Goal: Task Accomplishment & Management: Complete application form

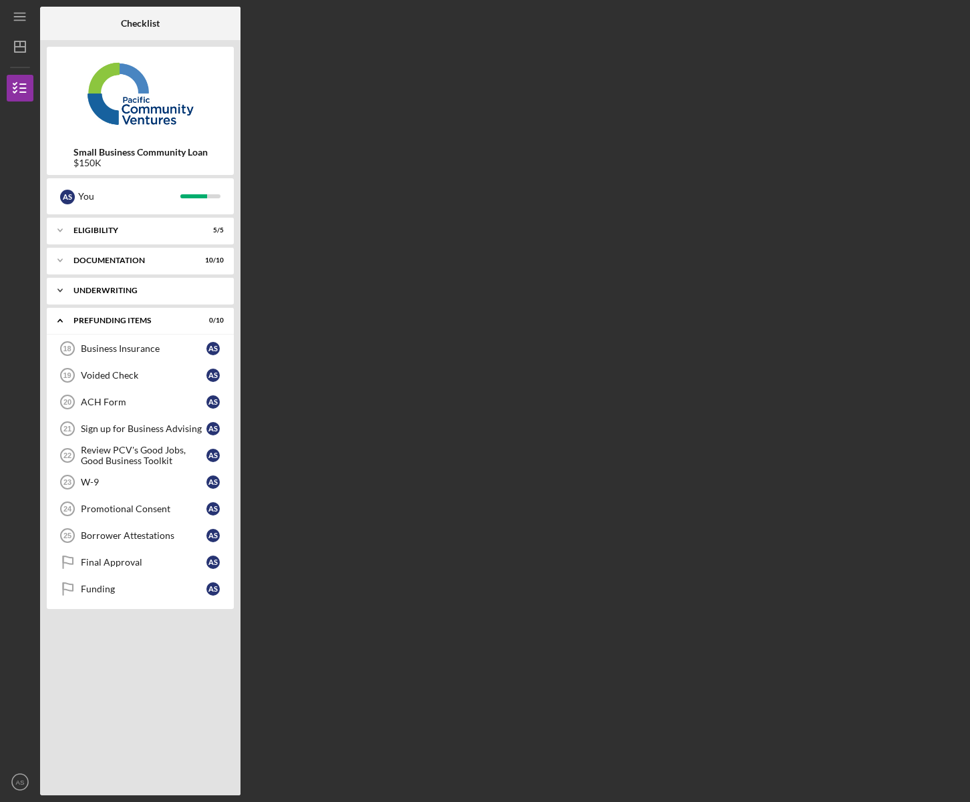
click at [118, 295] on div "Icon/Expander Underwriting 5 / 5" at bounding box center [140, 290] width 187 height 27
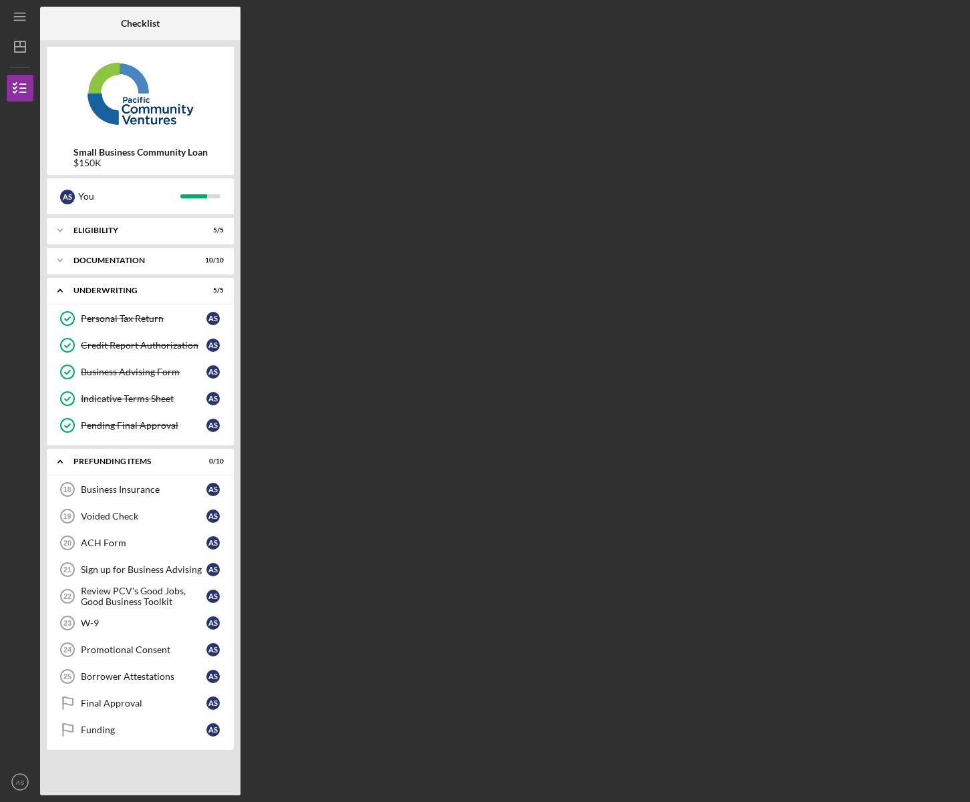
click at [611, 106] on div "Checklist Small Business Community Loan $150K A S You Icon/Expander Eligibility…" at bounding box center [501, 401] width 923 height 789
click at [140, 491] on div "Business Insurance" at bounding box center [144, 489] width 126 height 11
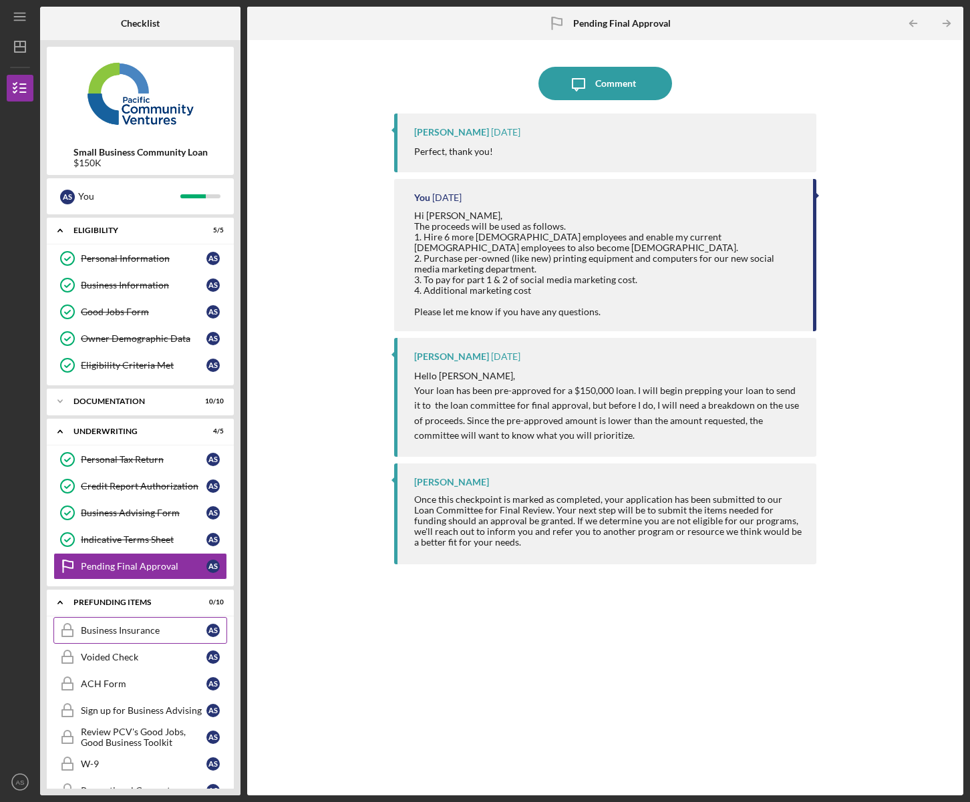
click at [106, 631] on div "Business Insurance" at bounding box center [144, 630] width 126 height 11
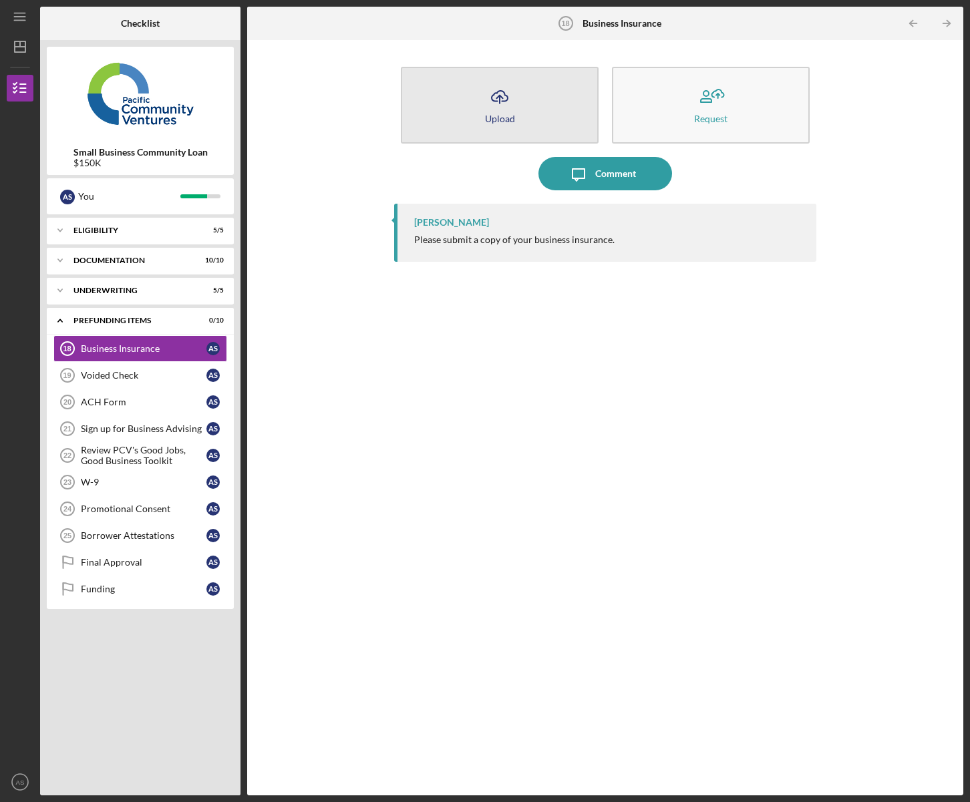
click at [506, 108] on icon "Icon/Upload" at bounding box center [499, 96] width 33 height 33
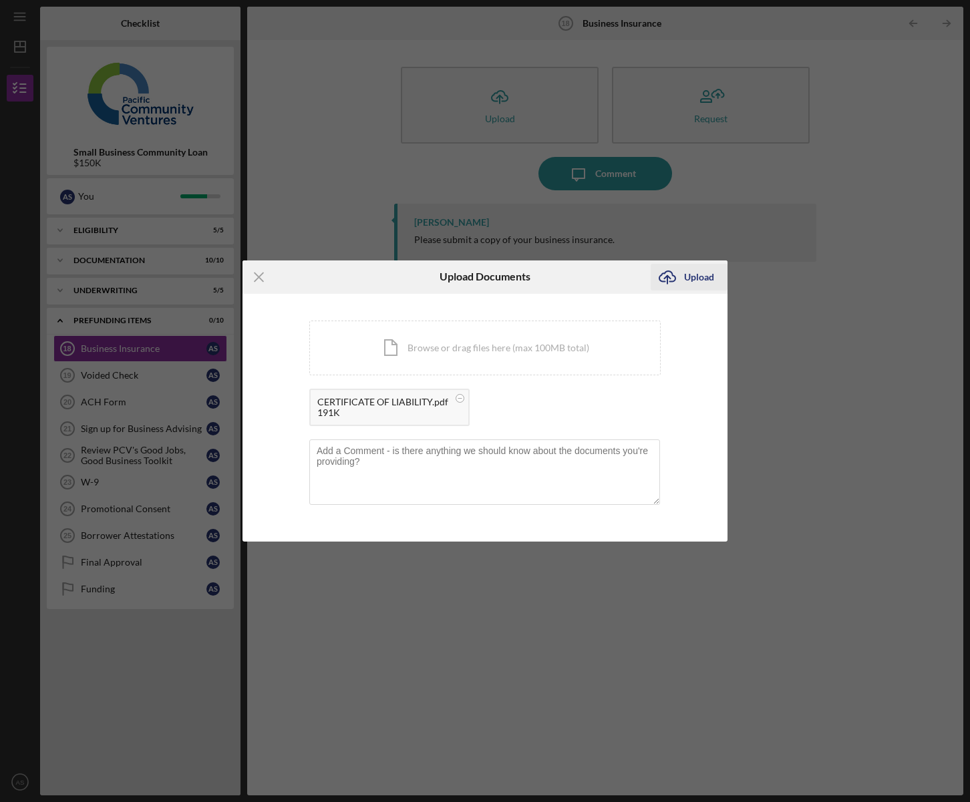
click at [701, 279] on div "Upload" at bounding box center [699, 277] width 30 height 27
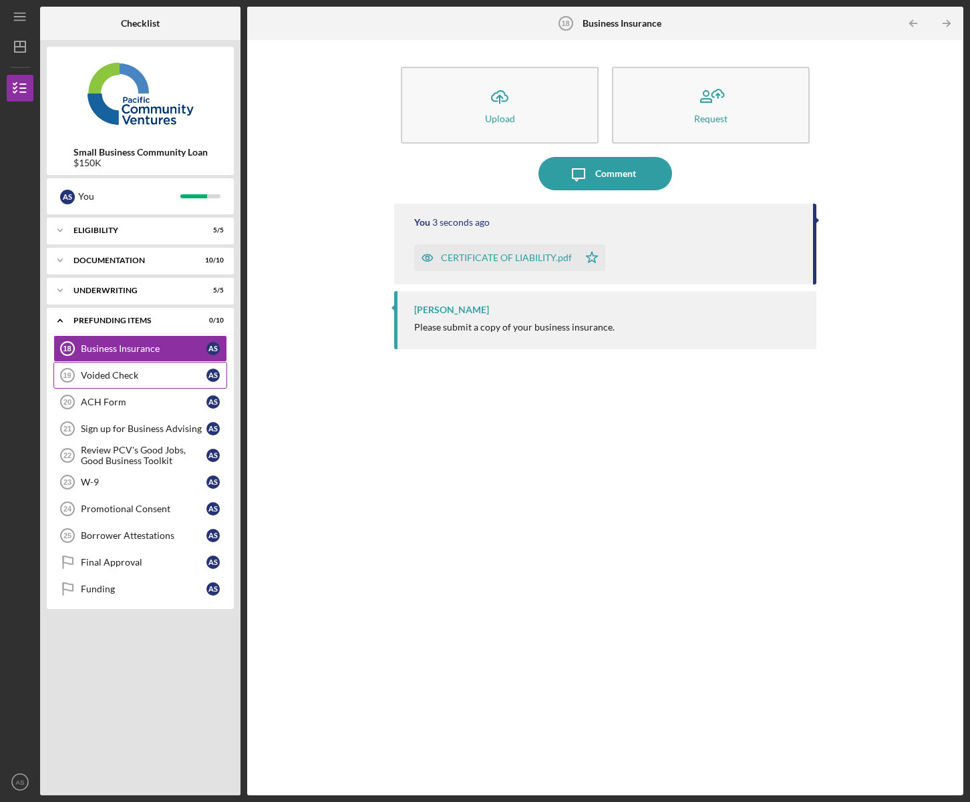
click at [125, 381] on link "Voided Check 19 Voided Check A S" at bounding box center [140, 375] width 174 height 27
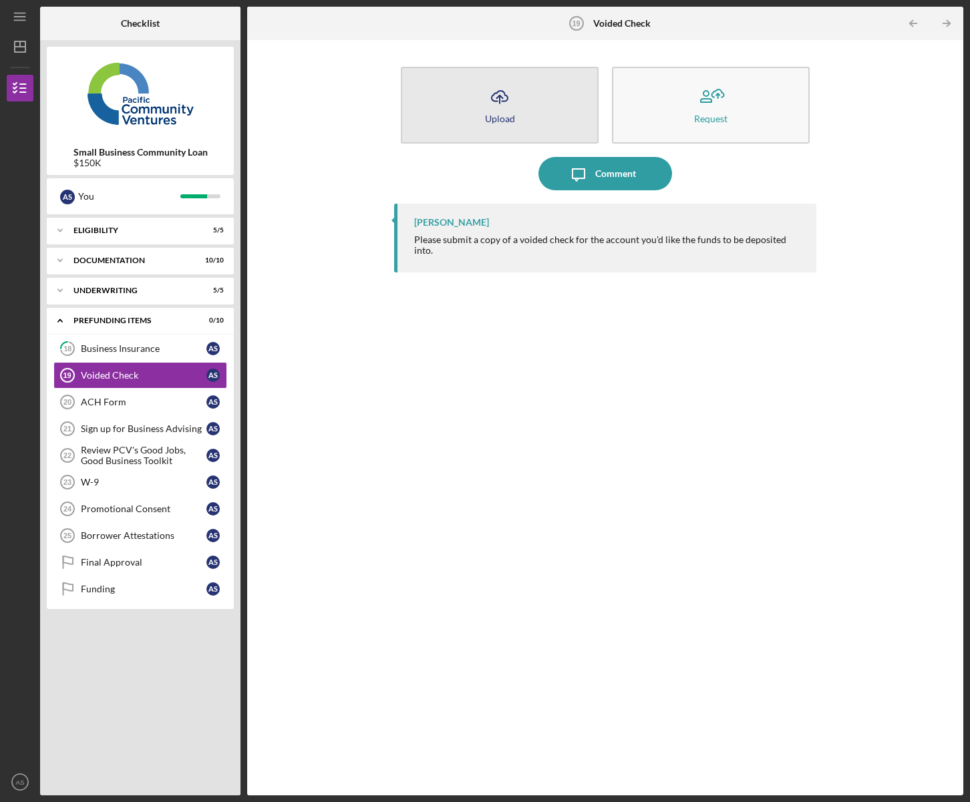
click at [495, 116] on div "Upload" at bounding box center [500, 119] width 30 height 10
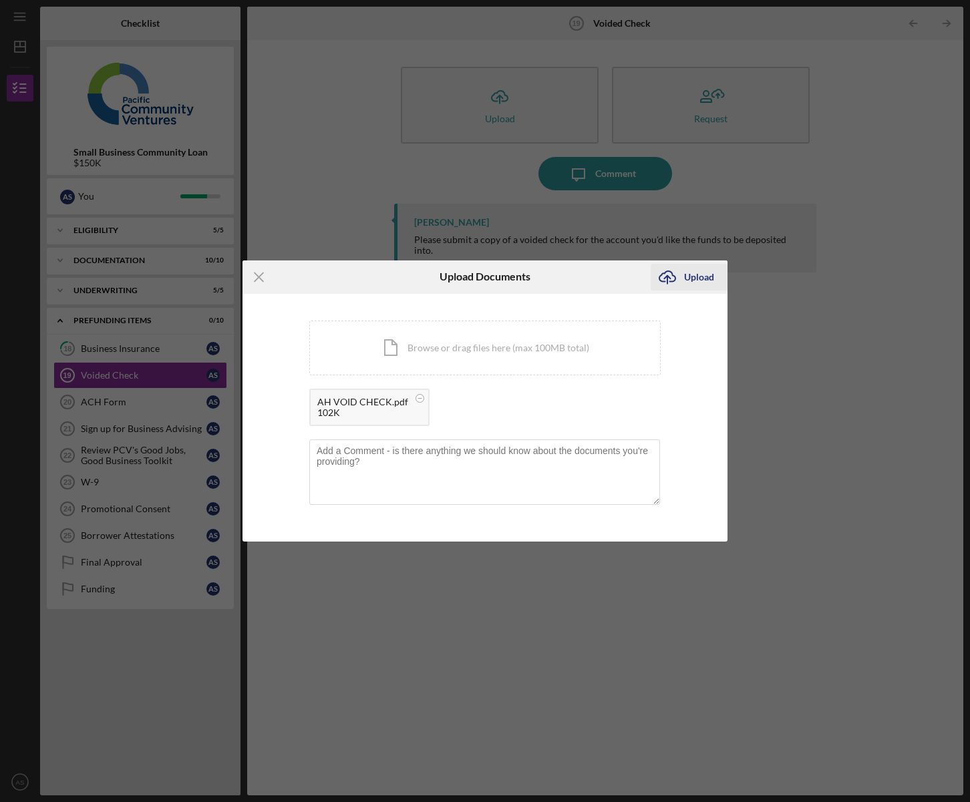
click at [701, 279] on div "Upload" at bounding box center [699, 277] width 30 height 27
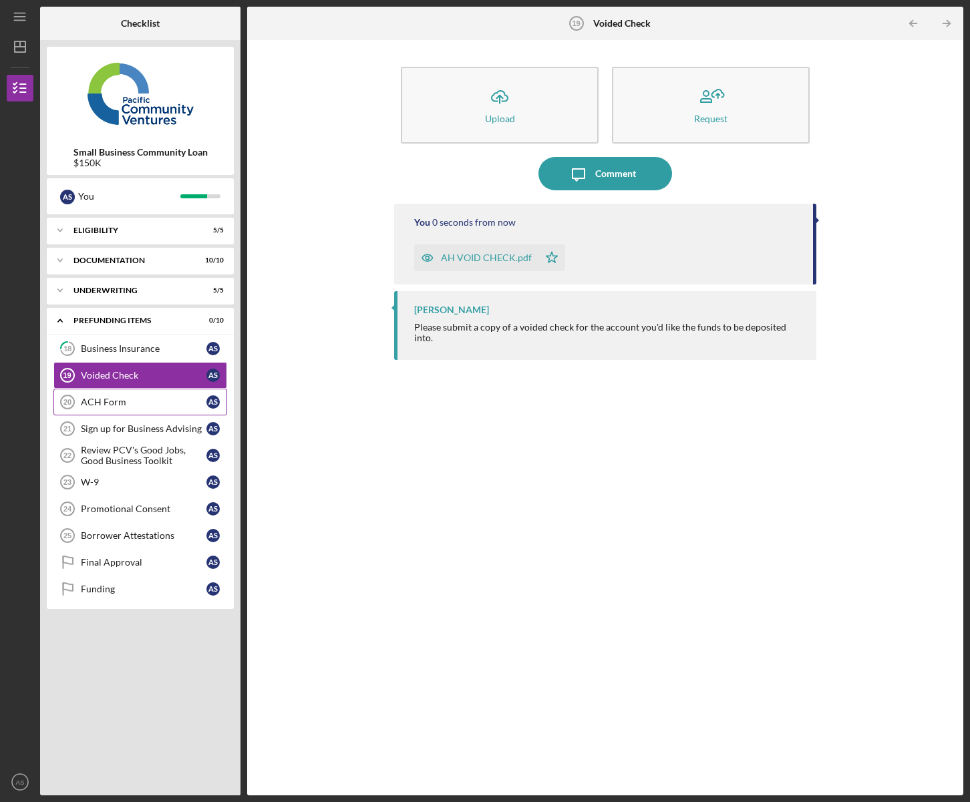
click at [122, 404] on div "ACH Form" at bounding box center [144, 402] width 126 height 11
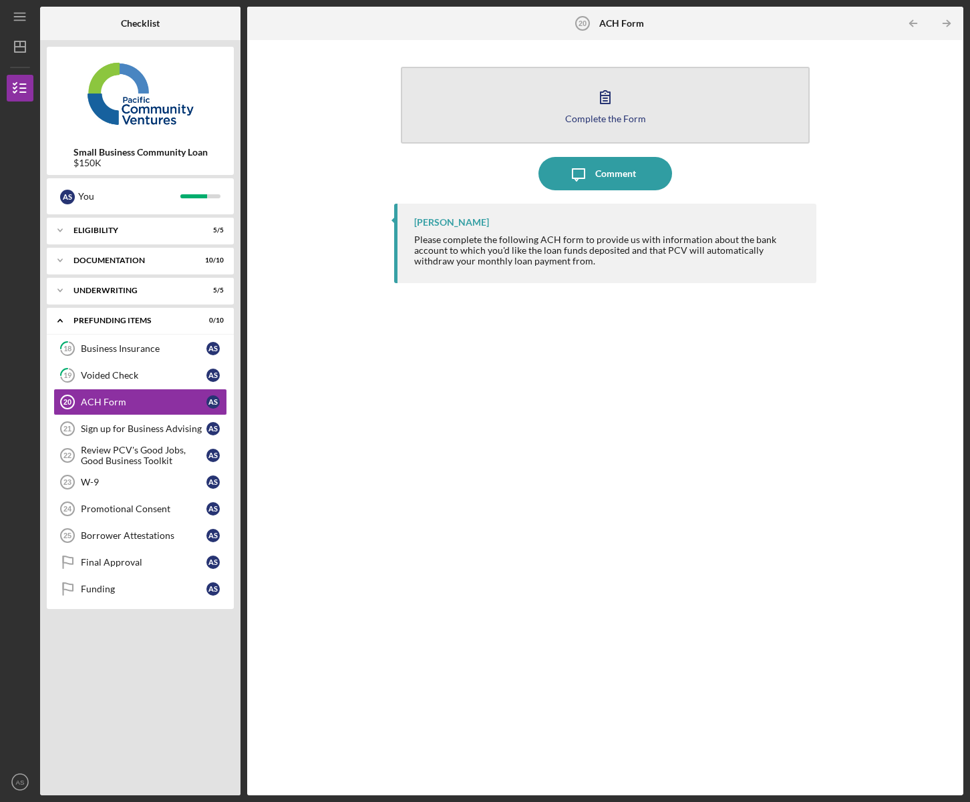
click at [602, 103] on icon "button" at bounding box center [605, 96] width 33 height 33
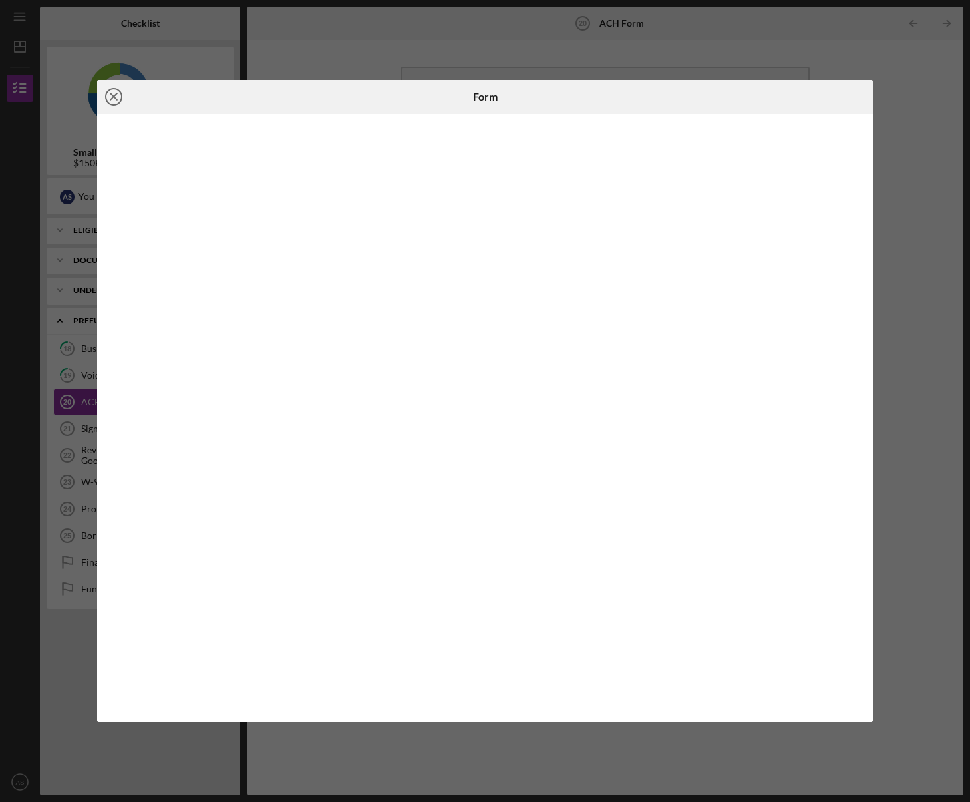
click at [111, 99] on line at bounding box center [113, 97] width 7 height 7
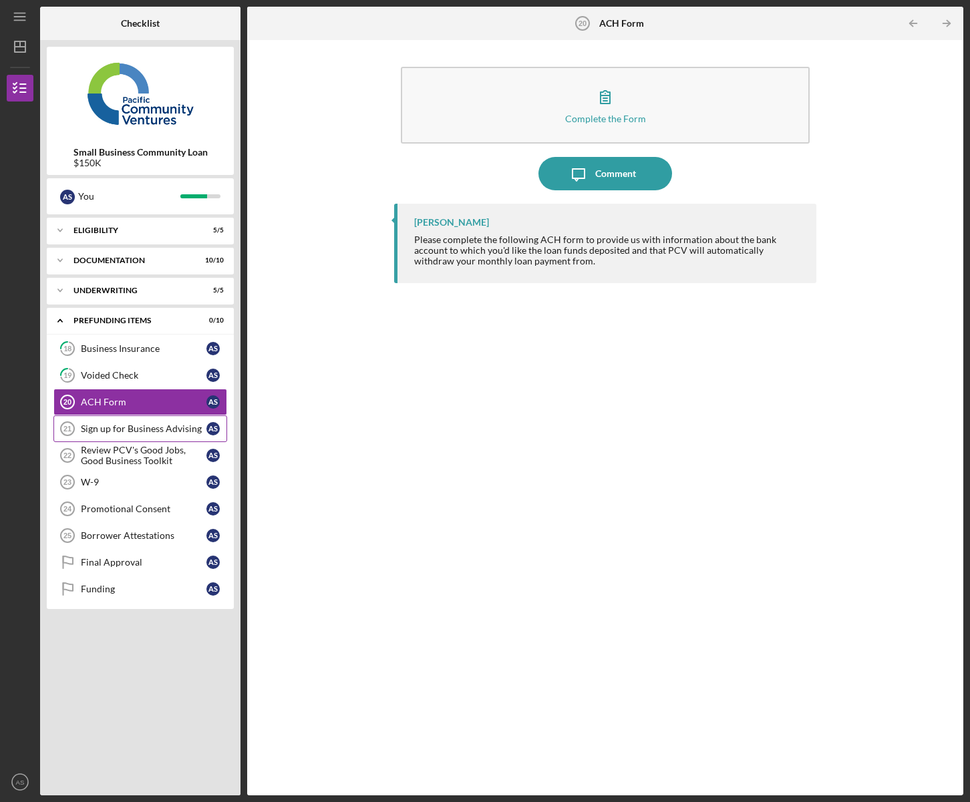
click at [104, 433] on div "Sign up for Business Advising" at bounding box center [144, 429] width 126 height 11
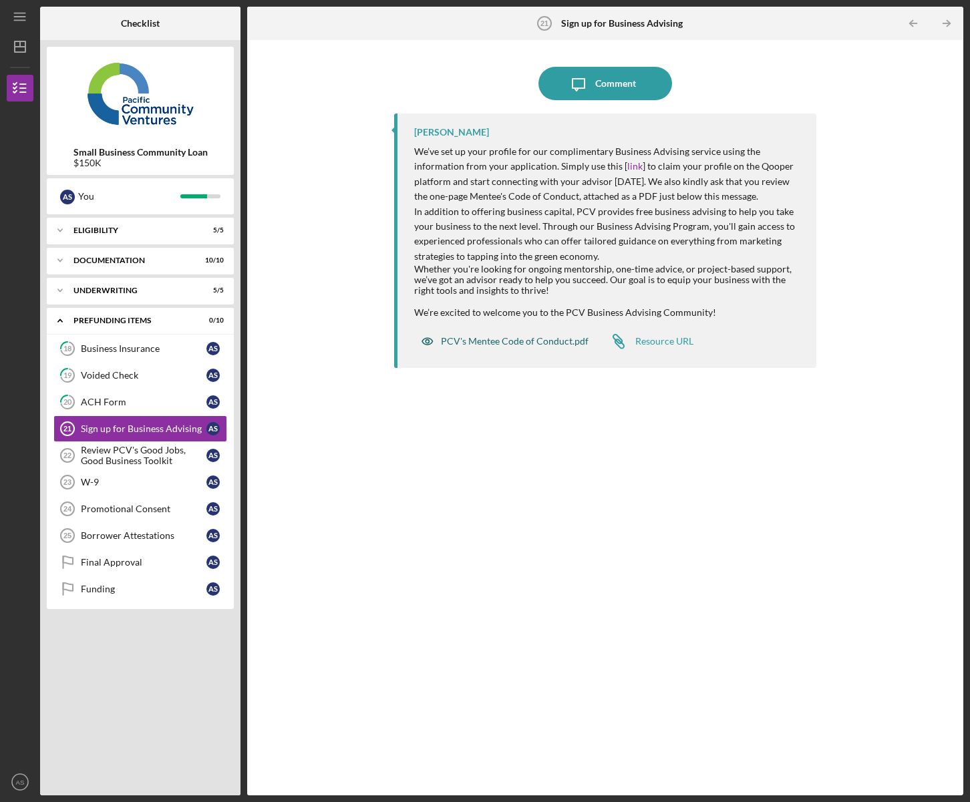
click at [502, 339] on div "PCV's Mentee Code of Conduct.pdf" at bounding box center [515, 341] width 148 height 11
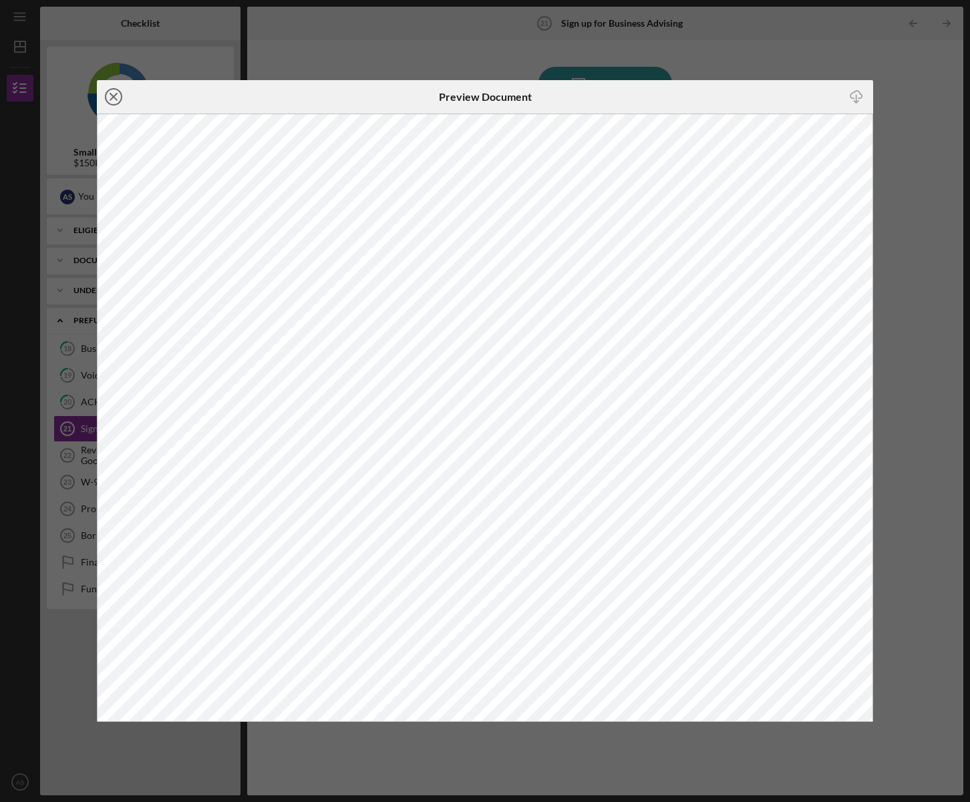
click at [114, 97] on line at bounding box center [113, 97] width 7 height 7
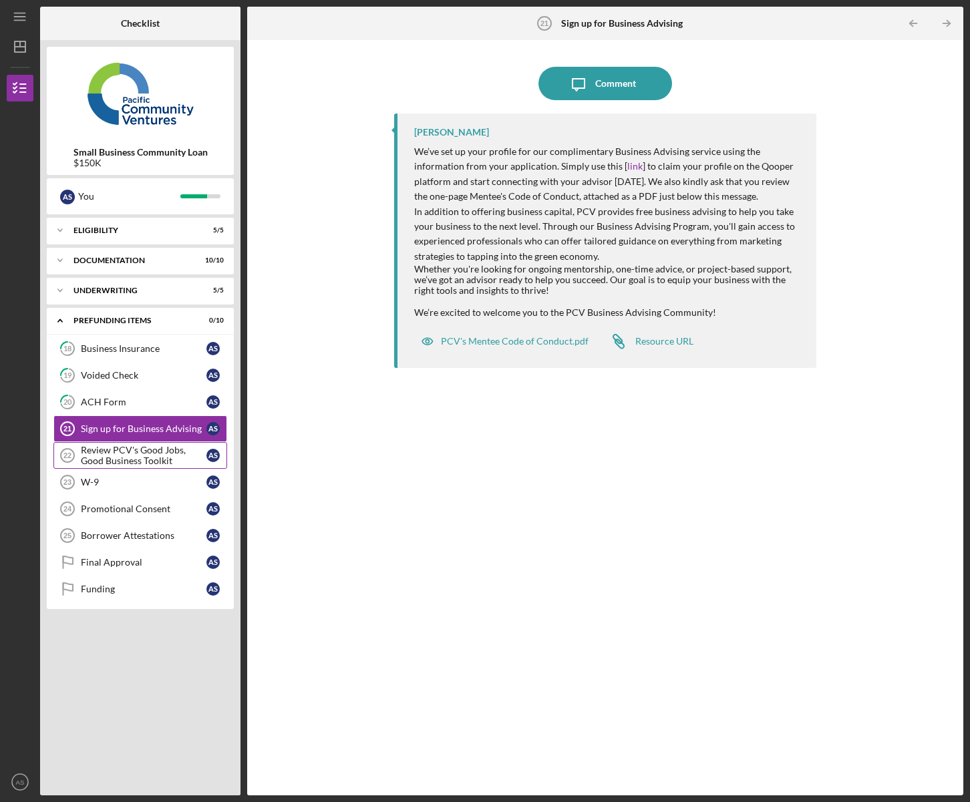
click at [123, 458] on div "Review PCV's Good Jobs, Good Business Toolkit" at bounding box center [144, 455] width 126 height 21
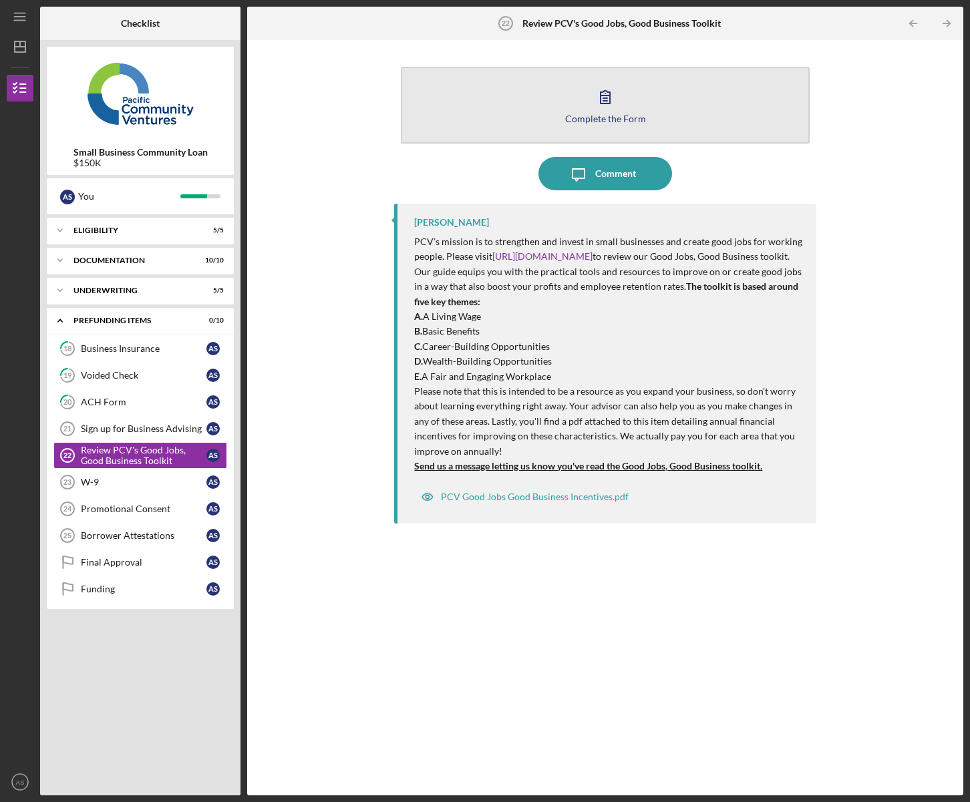
click at [599, 110] on icon "button" at bounding box center [605, 96] width 33 height 33
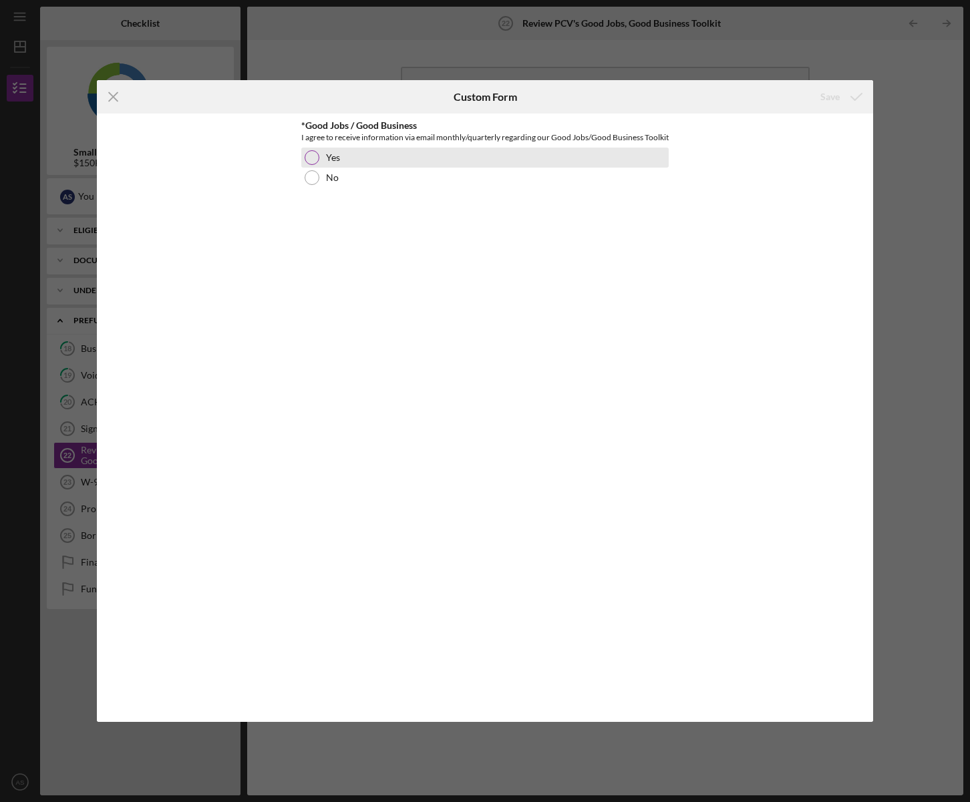
click at [310, 165] on div at bounding box center [312, 157] width 15 height 15
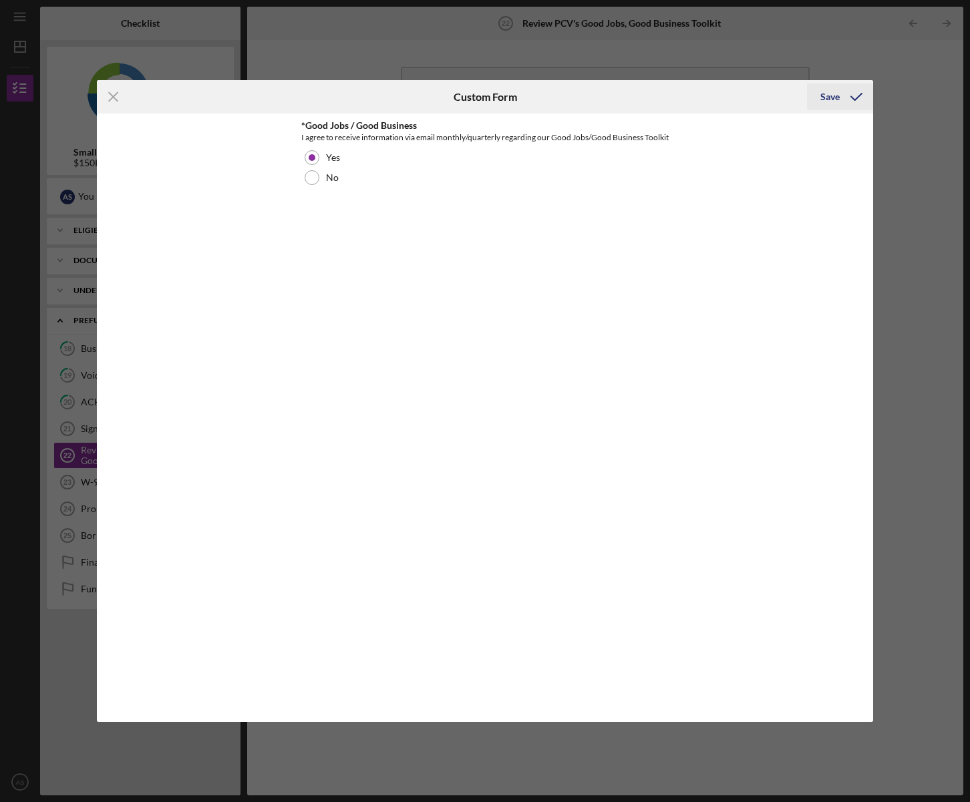
click at [834, 100] on div "Save" at bounding box center [829, 97] width 19 height 27
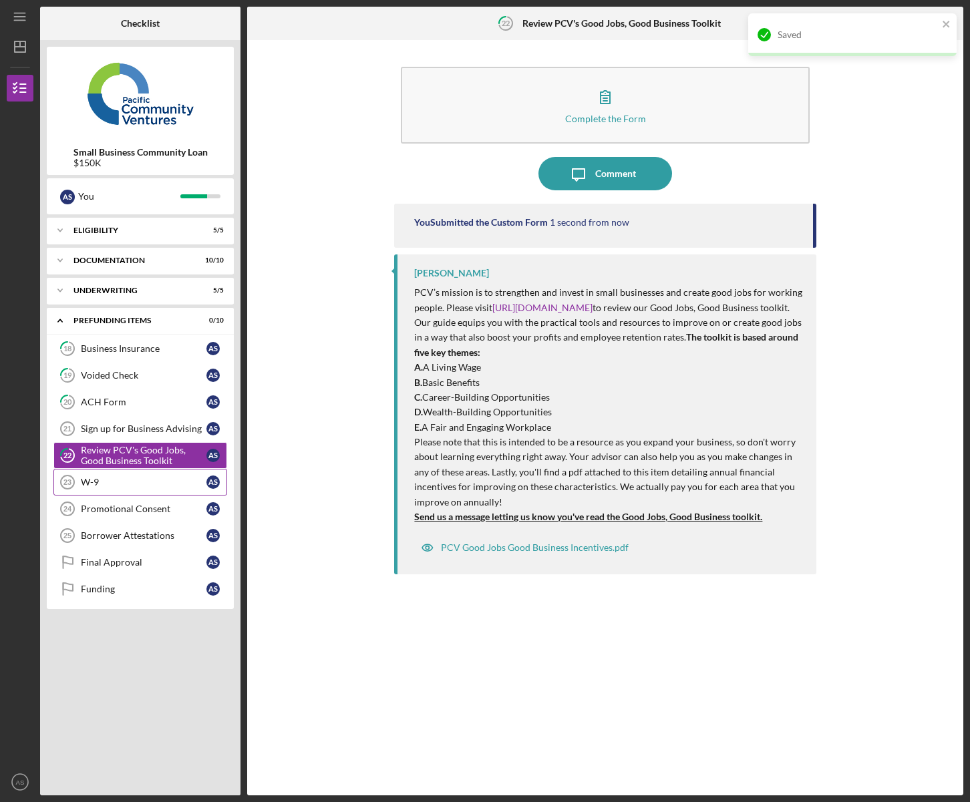
click at [94, 487] on div "W-9" at bounding box center [144, 482] width 126 height 11
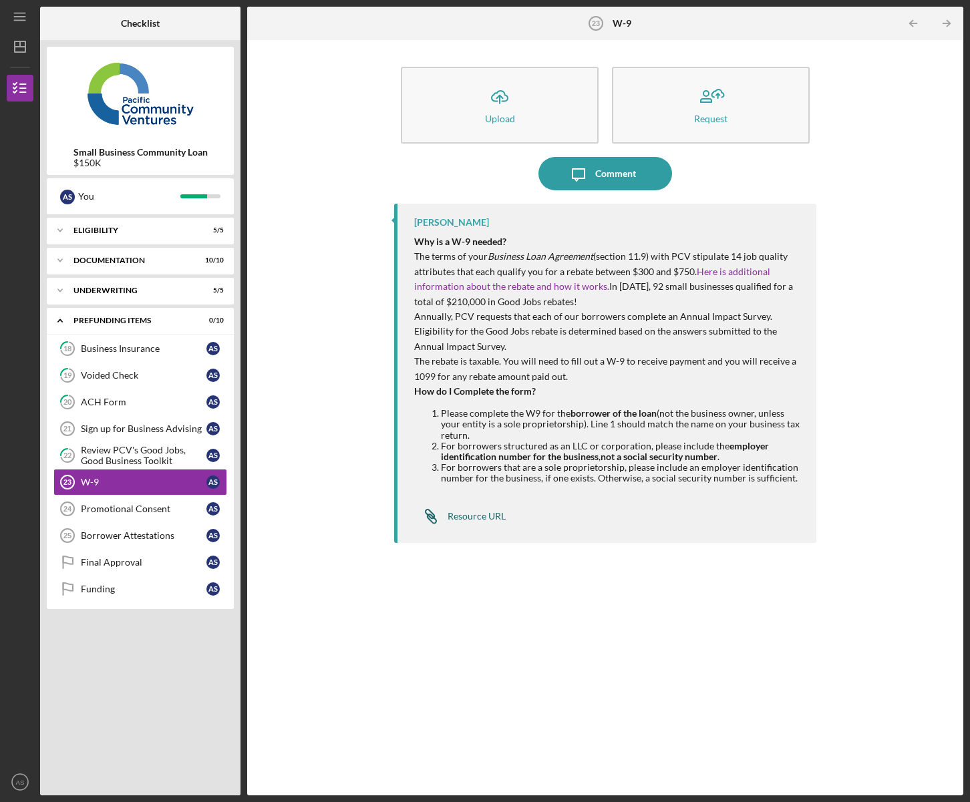
click at [486, 521] on div "Resource URL" at bounding box center [477, 516] width 58 height 11
click at [118, 513] on div "Promotional Consent" at bounding box center [144, 509] width 126 height 11
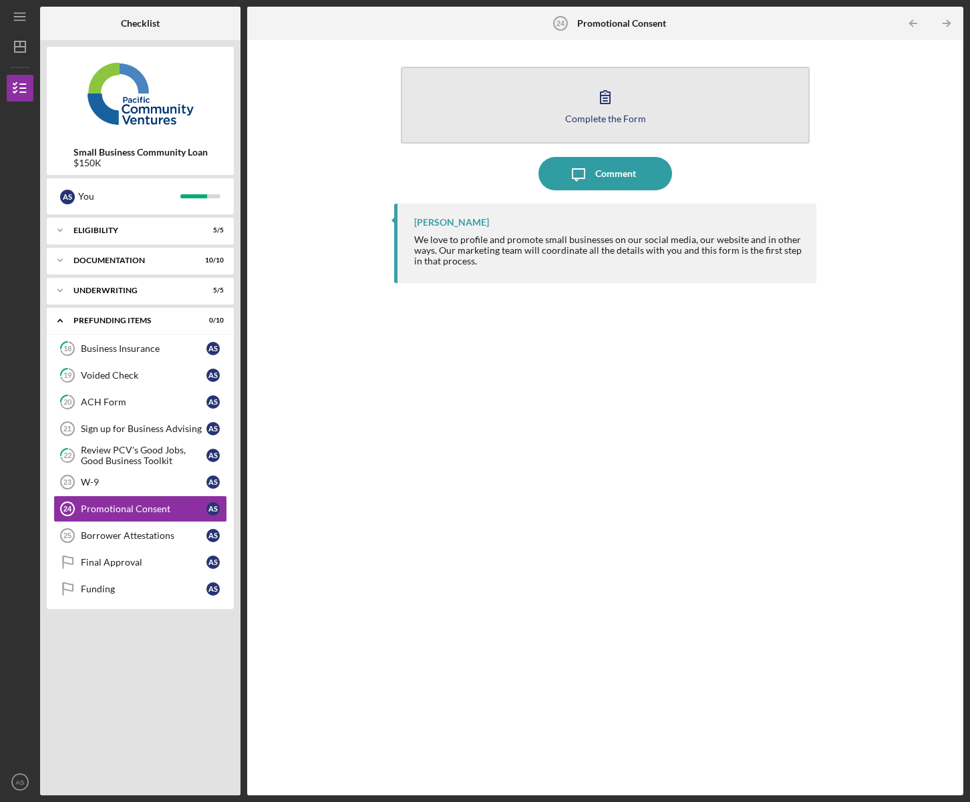
click at [609, 117] on div "Complete the Form" at bounding box center [605, 119] width 81 height 10
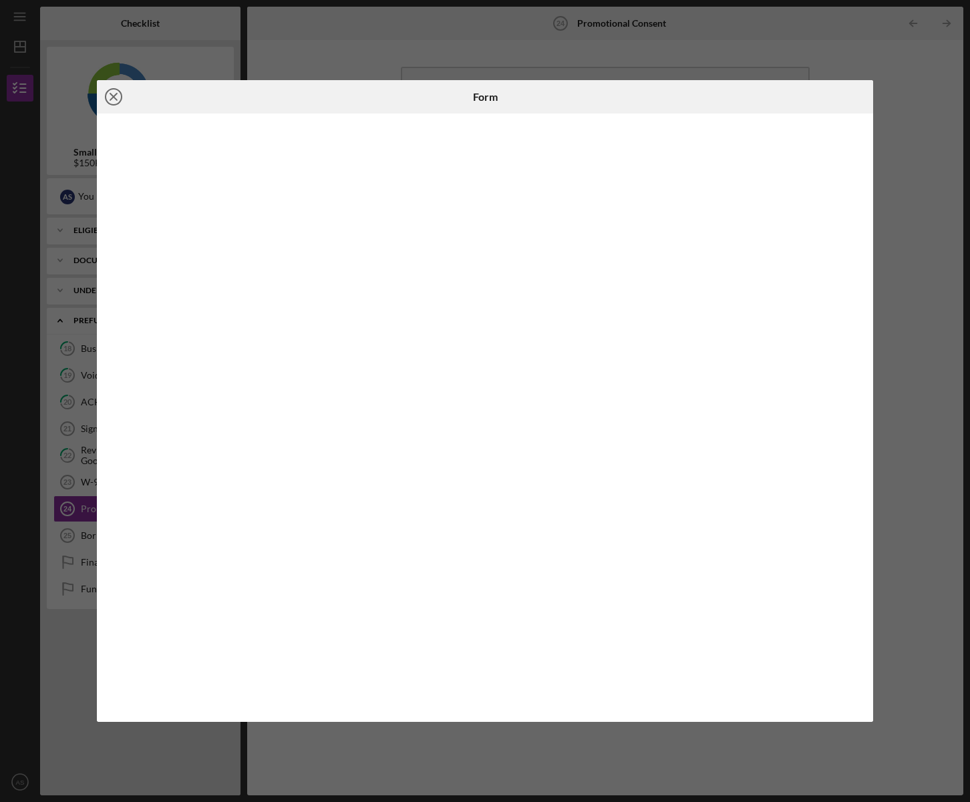
click at [114, 96] on line at bounding box center [113, 97] width 7 height 7
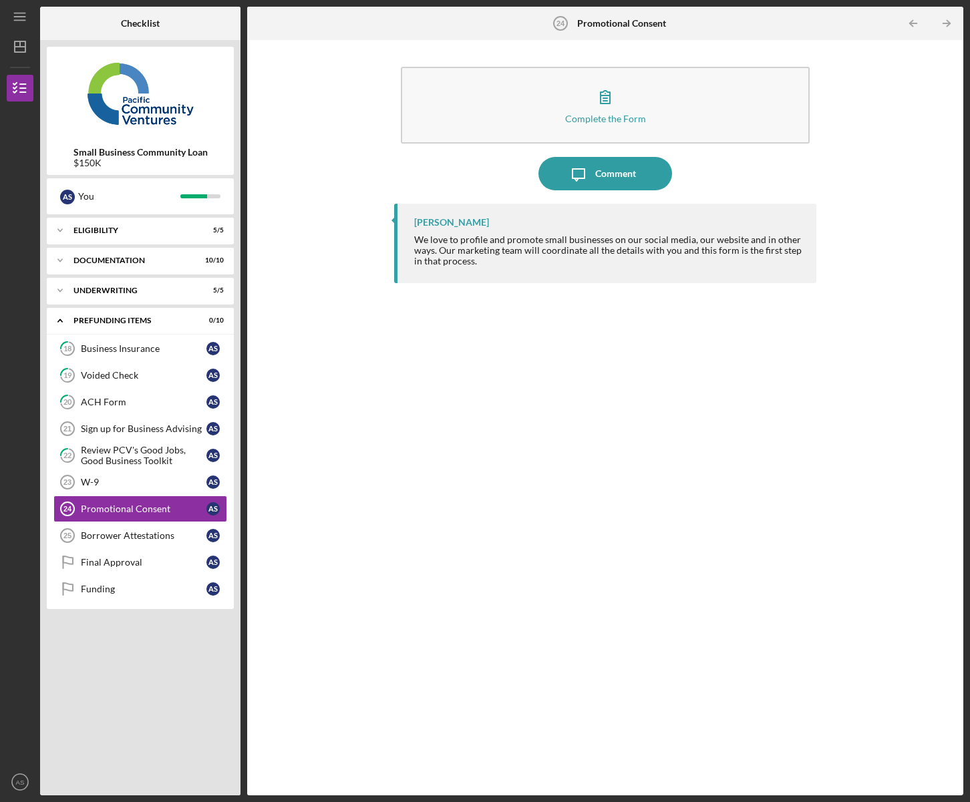
click at [313, 478] on div "Complete the Form Form Icon/Message Comment [PERSON_NAME] We love to profile an…" at bounding box center [605, 418] width 703 height 742
click at [126, 540] on div "Borrower Attestations" at bounding box center [144, 535] width 126 height 11
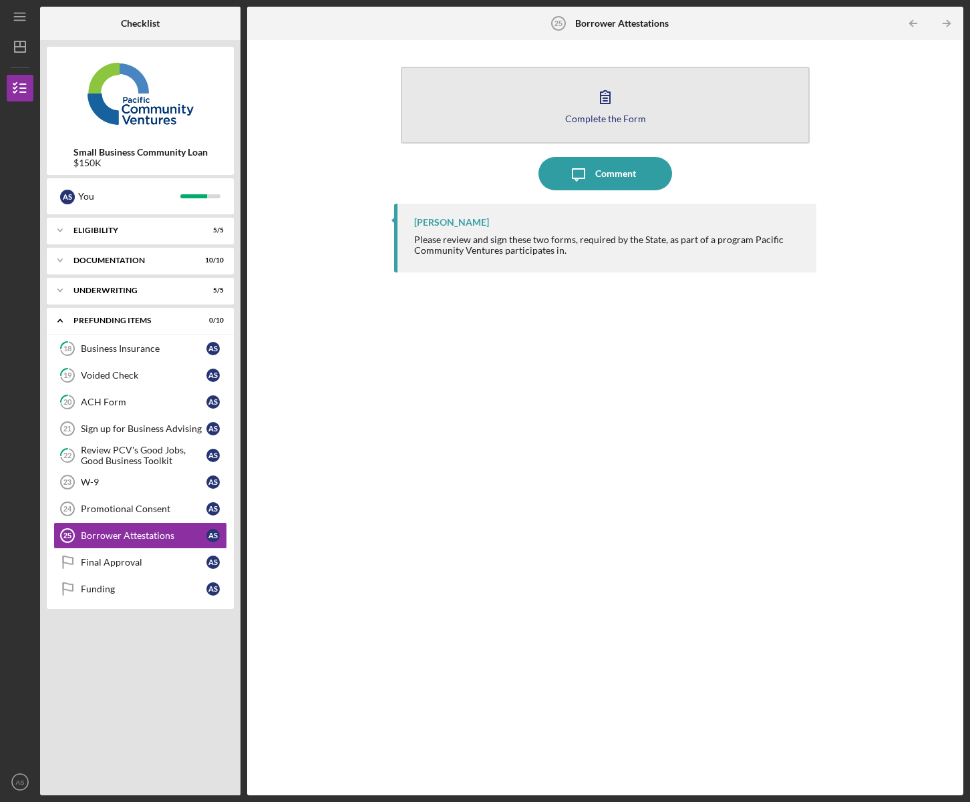
click at [605, 108] on icon "button" at bounding box center [605, 96] width 33 height 33
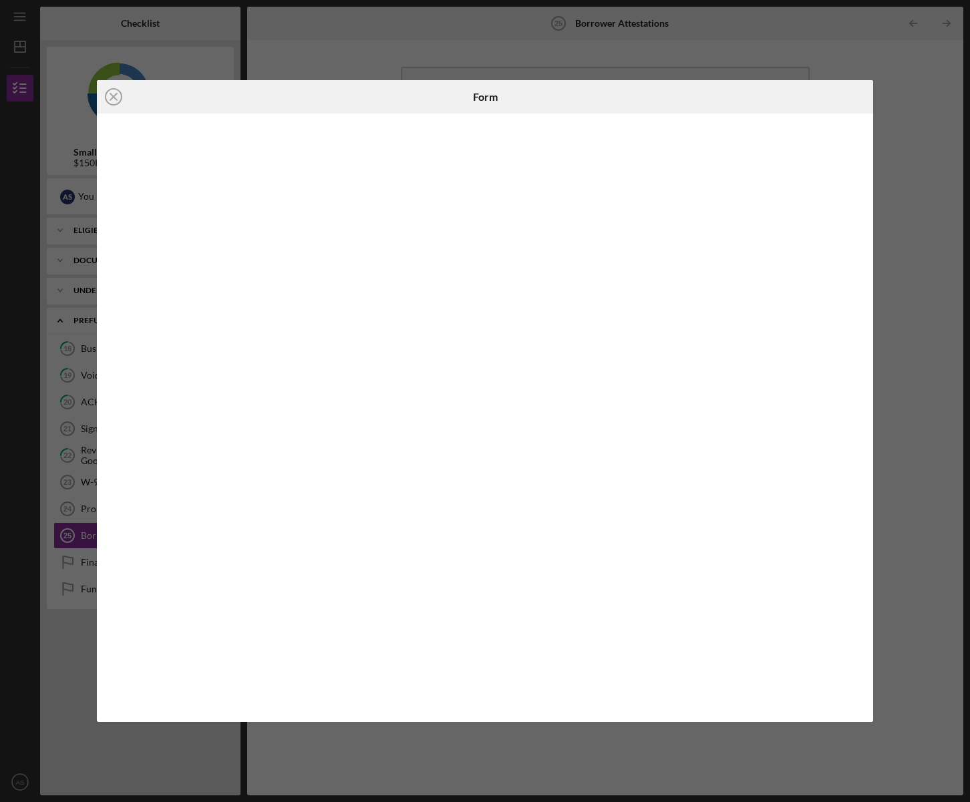
click at [788, 102] on div at bounding box center [744, 96] width 259 height 33
click at [112, 101] on icon "Icon/Close" at bounding box center [113, 96] width 33 height 33
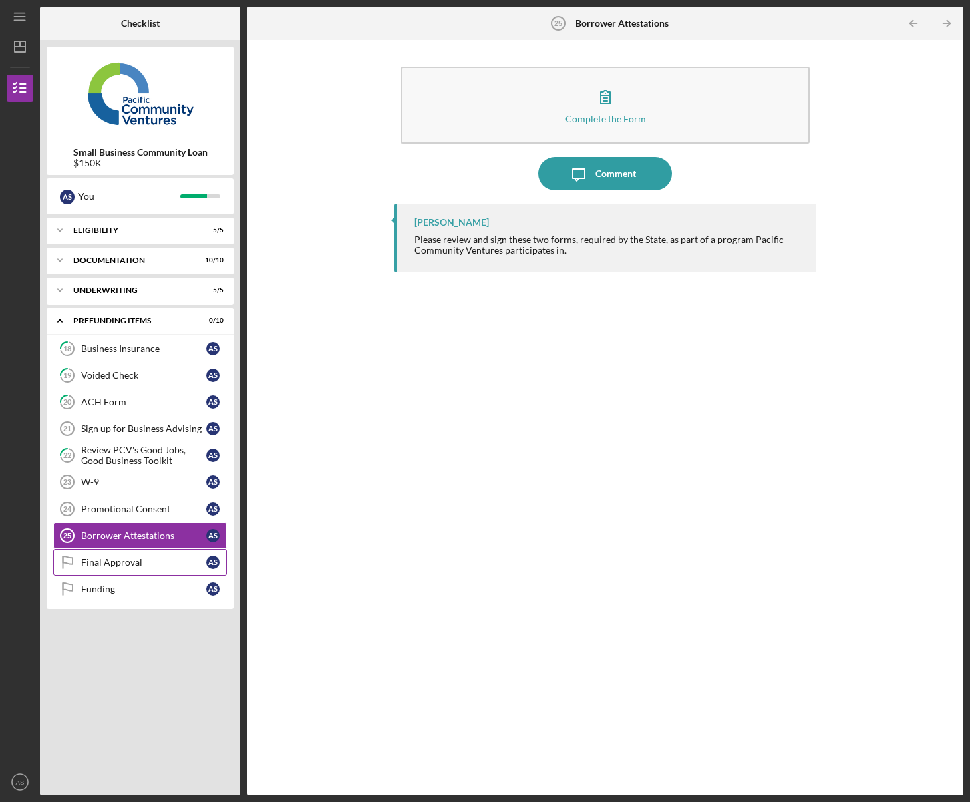
click at [115, 571] on link "Final Approval Final Approval A S" at bounding box center [140, 562] width 174 height 27
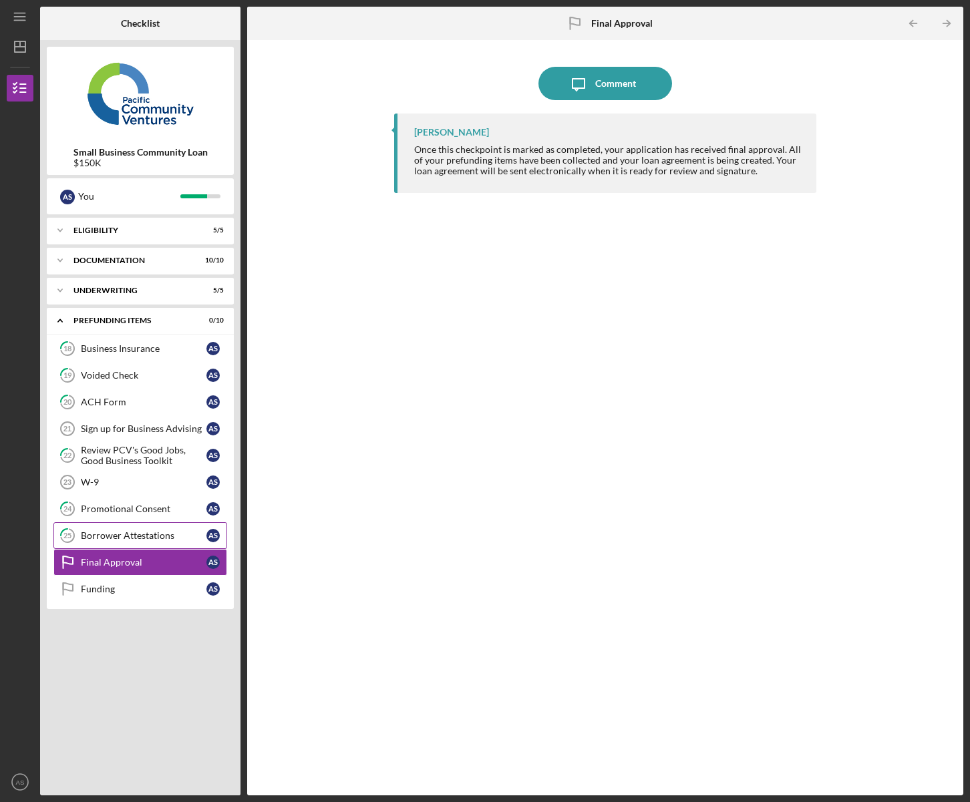
click at [106, 540] on div "Borrower Attestations" at bounding box center [144, 535] width 126 height 11
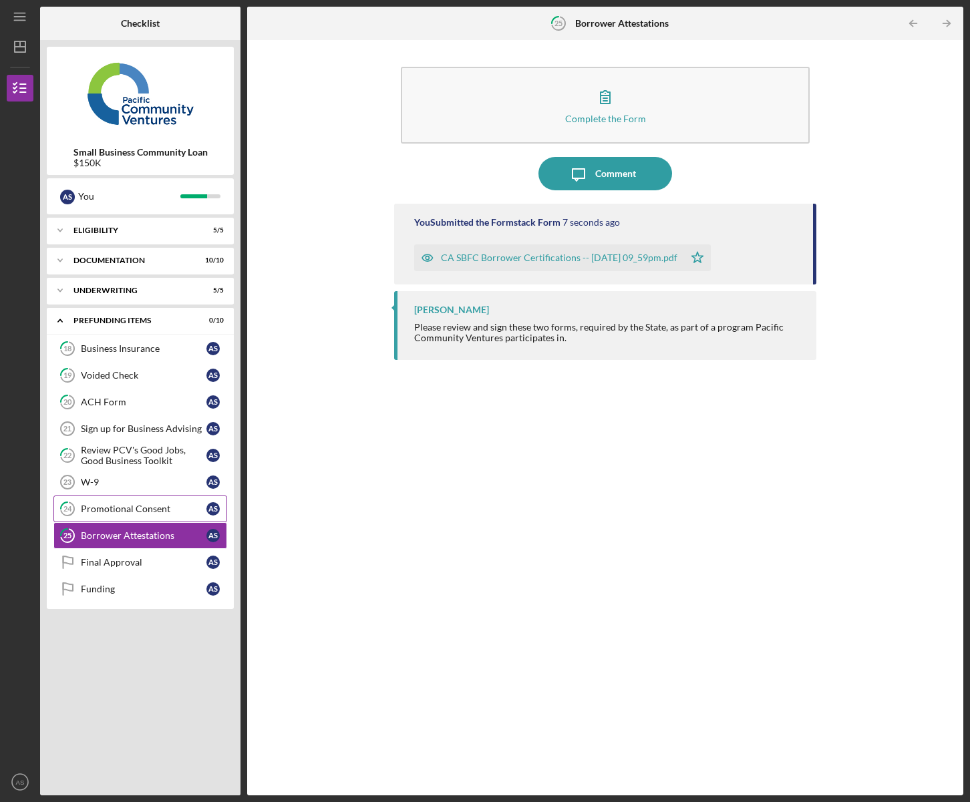
click at [110, 512] on div "Promotional Consent" at bounding box center [144, 509] width 126 height 11
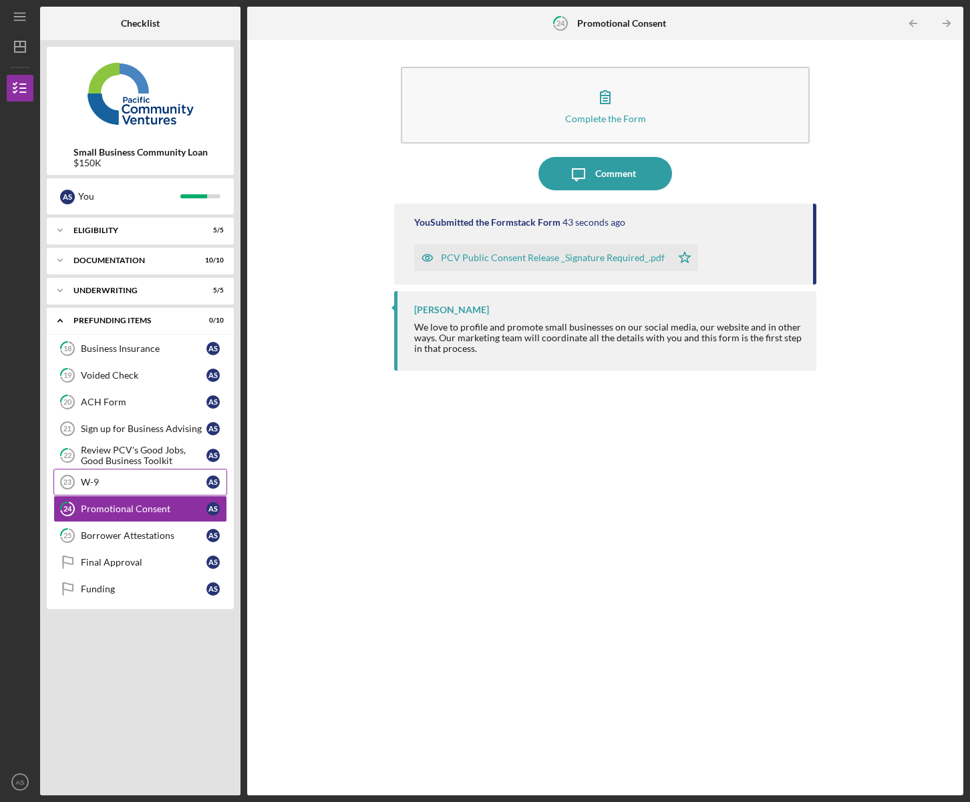
click at [111, 482] on div "W-9" at bounding box center [144, 482] width 126 height 11
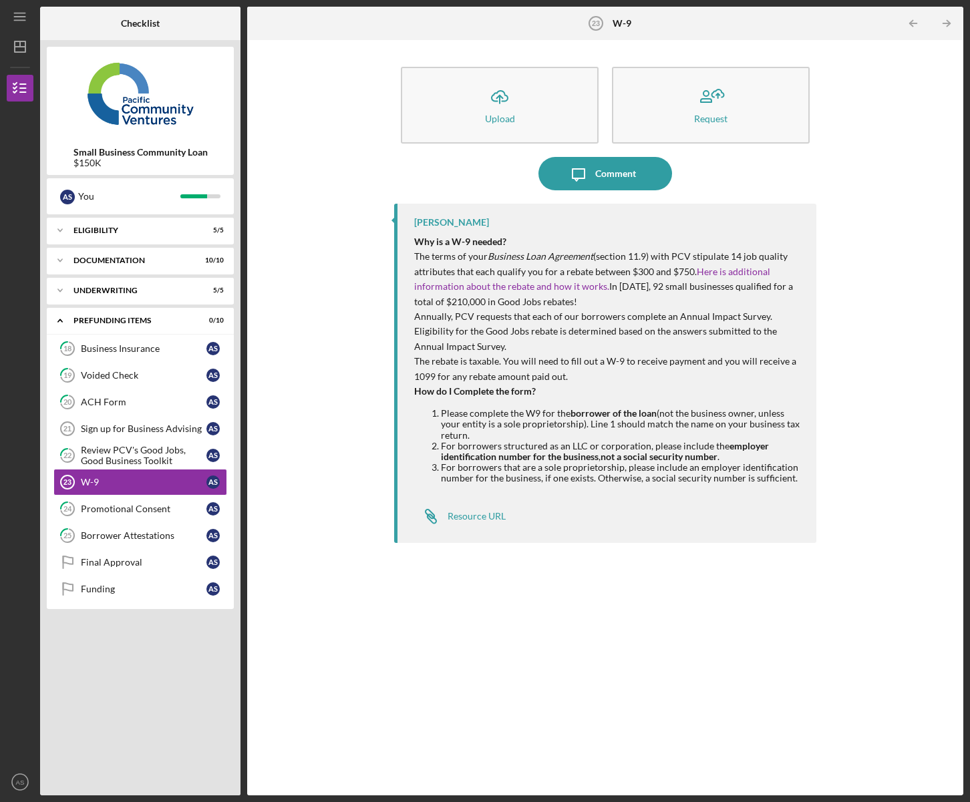
click at [720, 178] on div "Icon/Message Comment" at bounding box center [605, 173] width 422 height 33
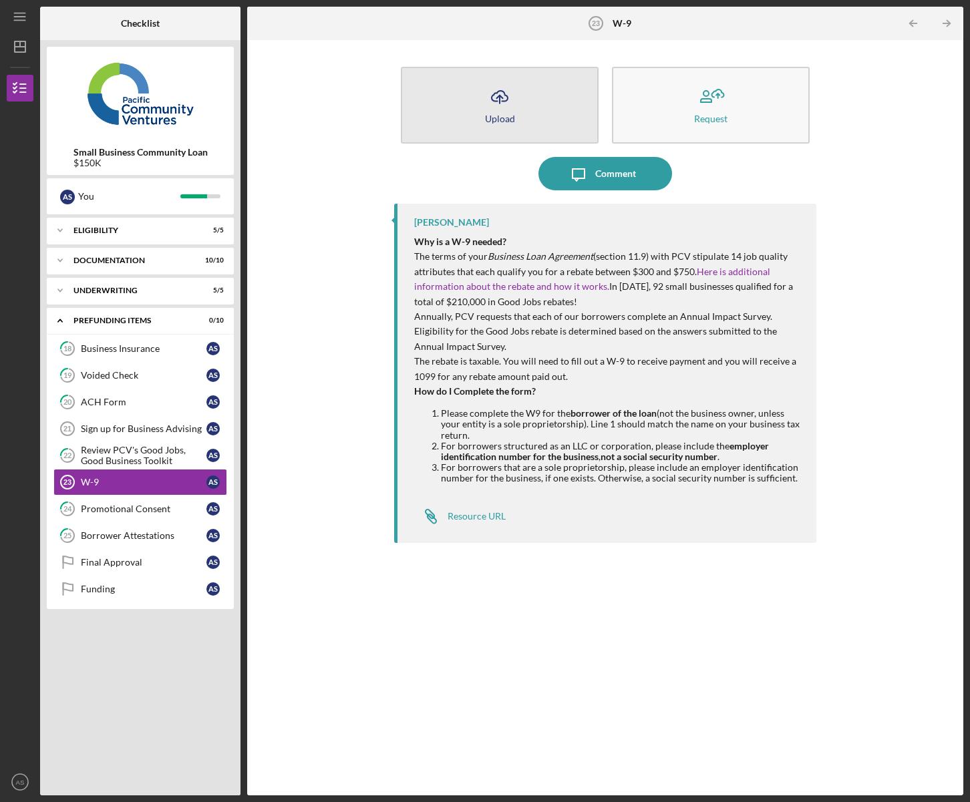
click at [502, 106] on icon "Icon/Upload" at bounding box center [499, 96] width 33 height 33
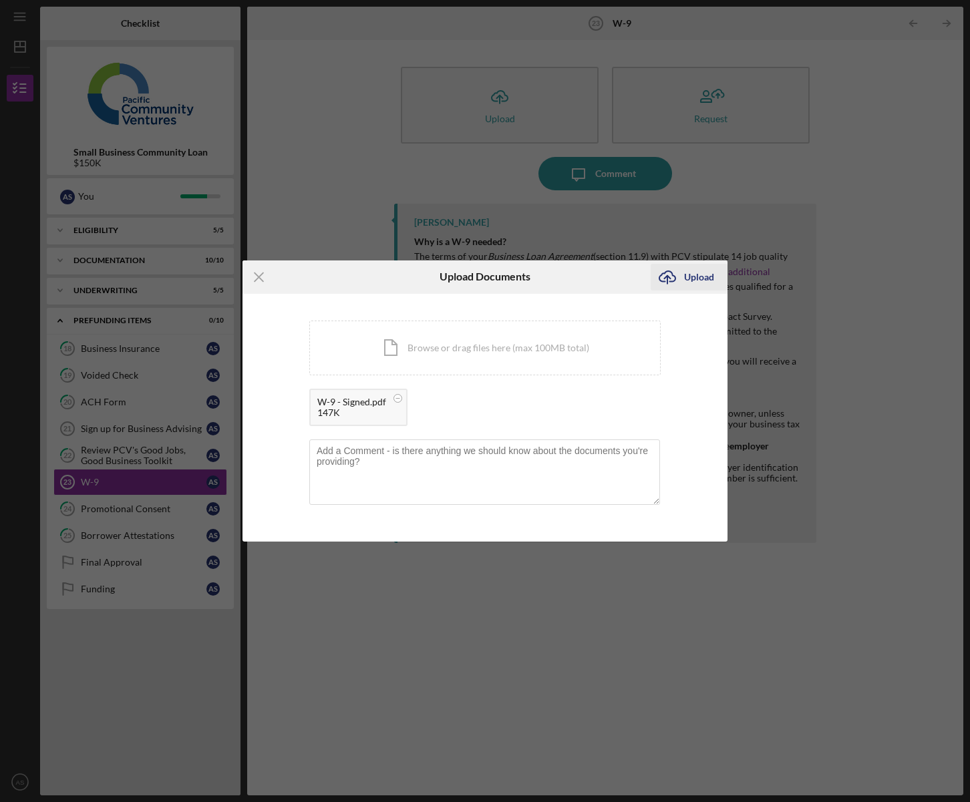
click at [697, 277] on div "Upload" at bounding box center [699, 277] width 30 height 27
